Goal: Task Accomplishment & Management: Use online tool/utility

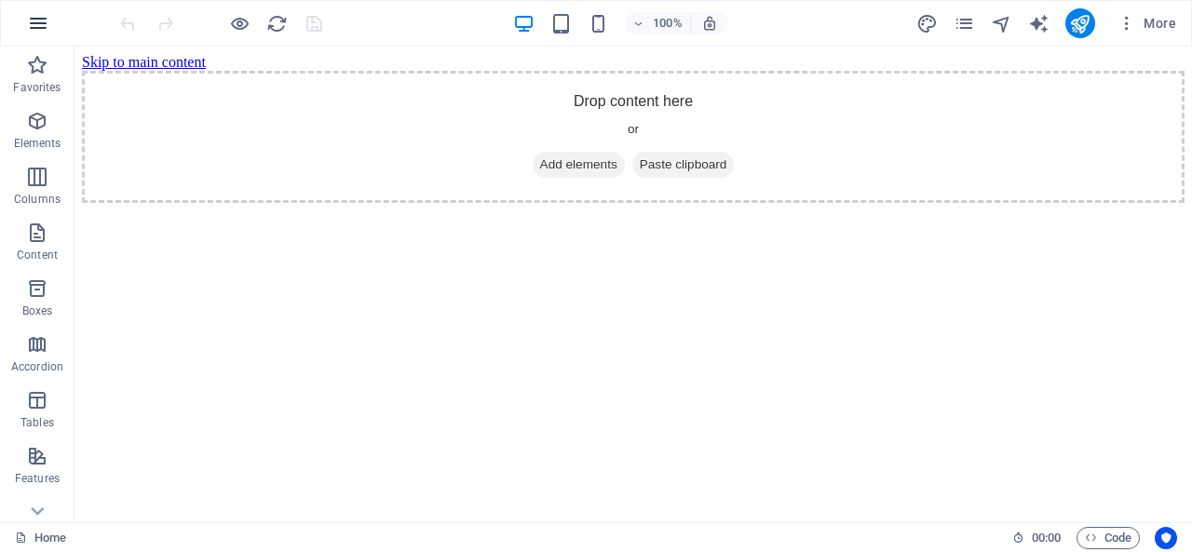
click at [35, 27] on icon "button" at bounding box center [38, 23] width 22 height 22
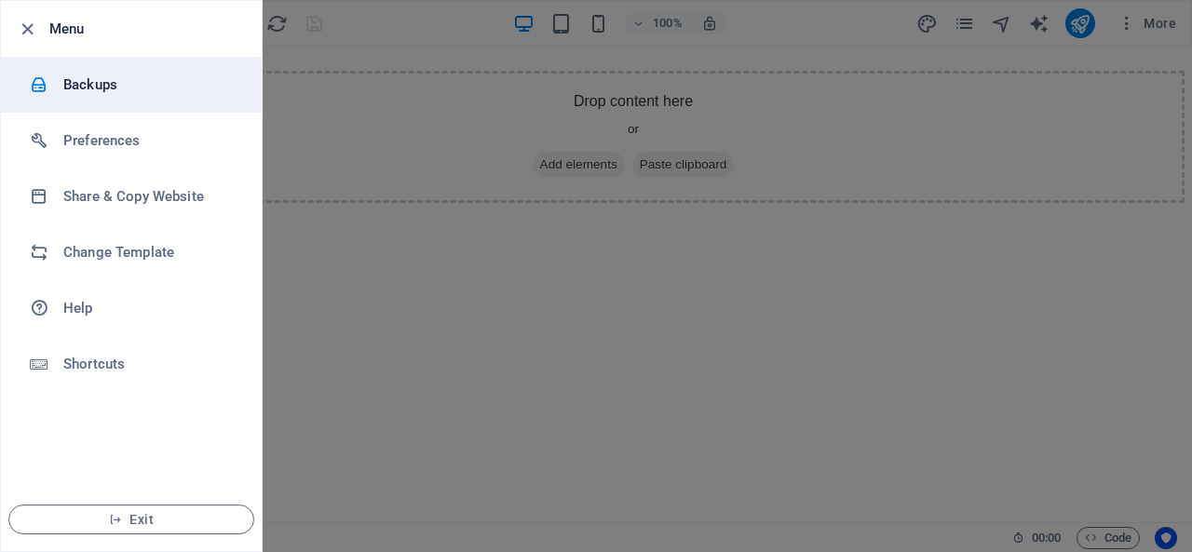
click at [85, 75] on h6 "Backups" at bounding box center [149, 85] width 172 height 22
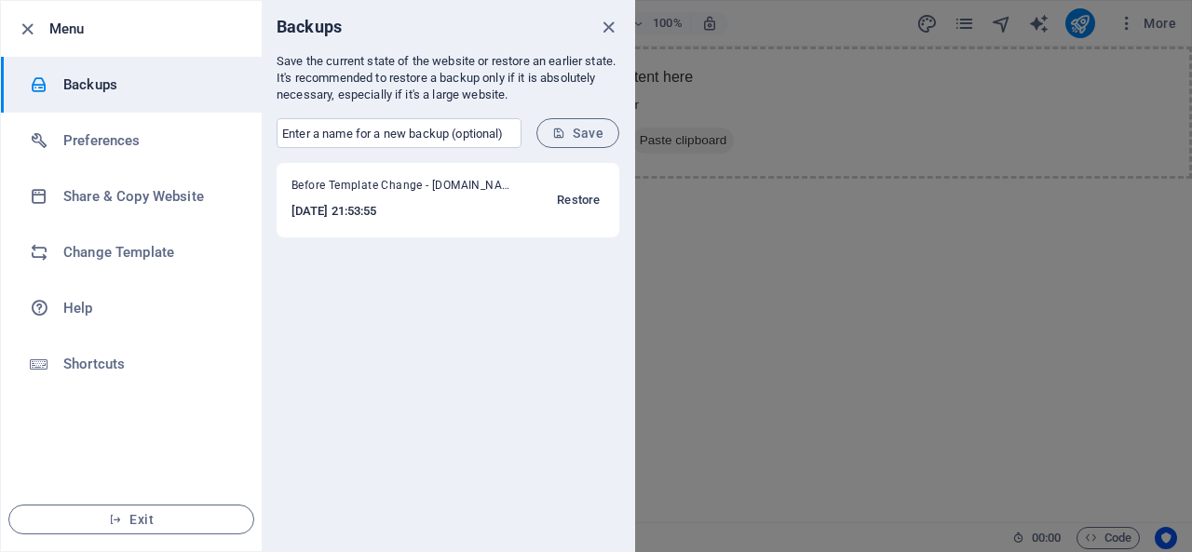
click at [573, 195] on span "Restore" at bounding box center [578, 200] width 43 height 22
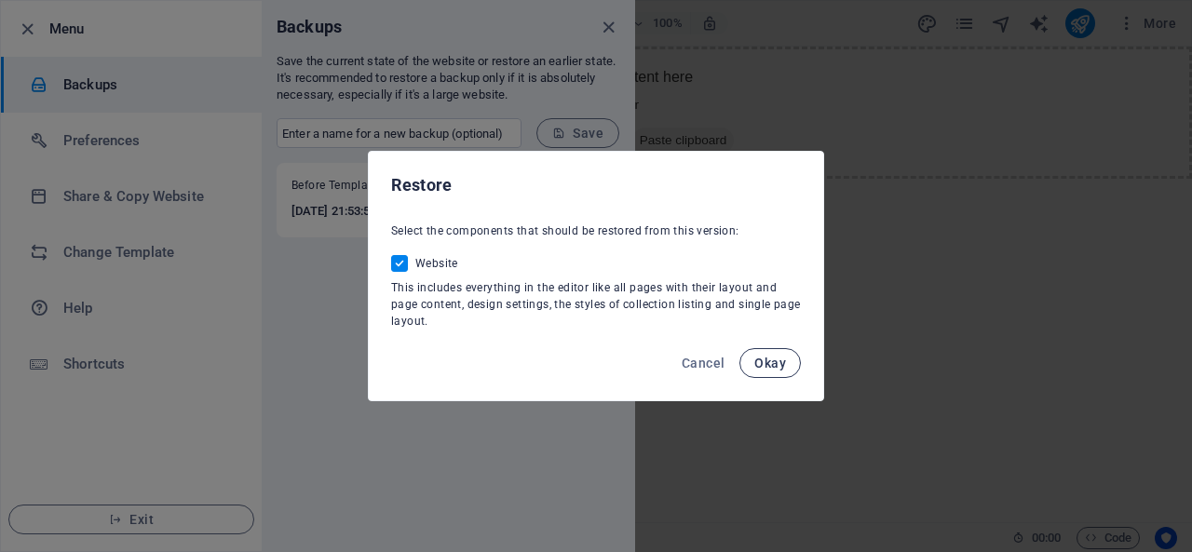
click at [777, 362] on span "Okay" at bounding box center [770, 363] width 32 height 15
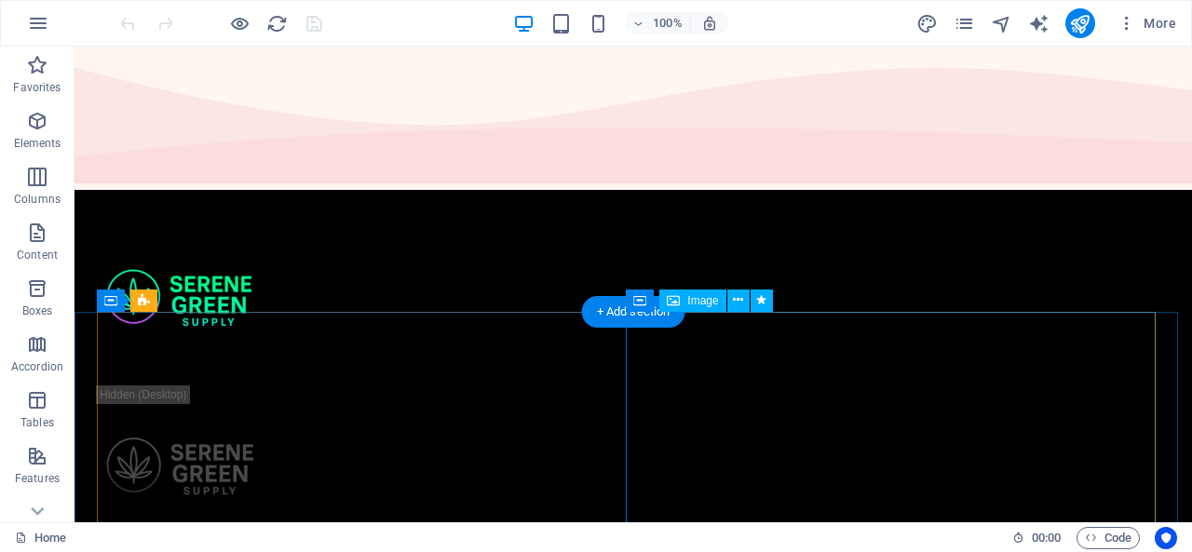
scroll to position [7, 0]
